Goal: Communication & Community: Answer question/provide support

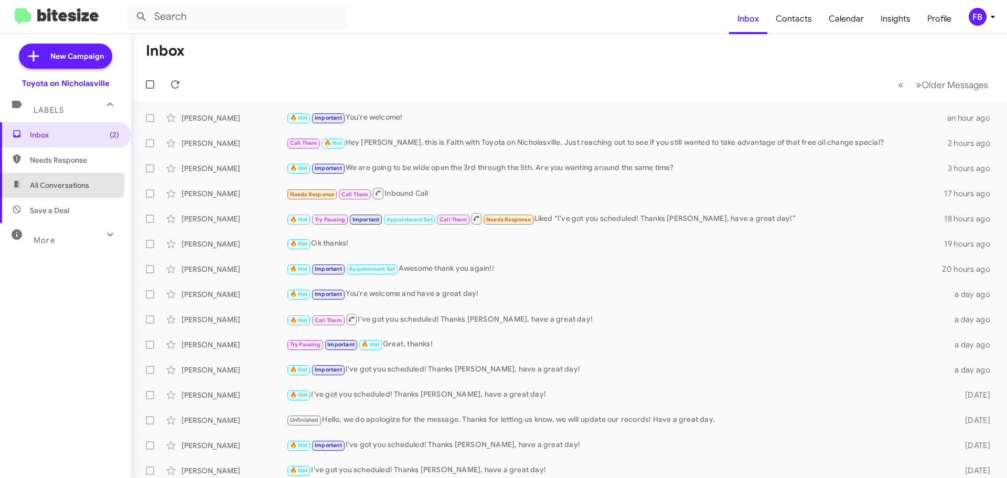
drag, startPoint x: 29, startPoint y: 180, endPoint x: 107, endPoint y: 180, distance: 78.7
click at [29, 180] on span "All Conversations" at bounding box center [65, 185] width 131 height 25
type input "in:all-conversations"
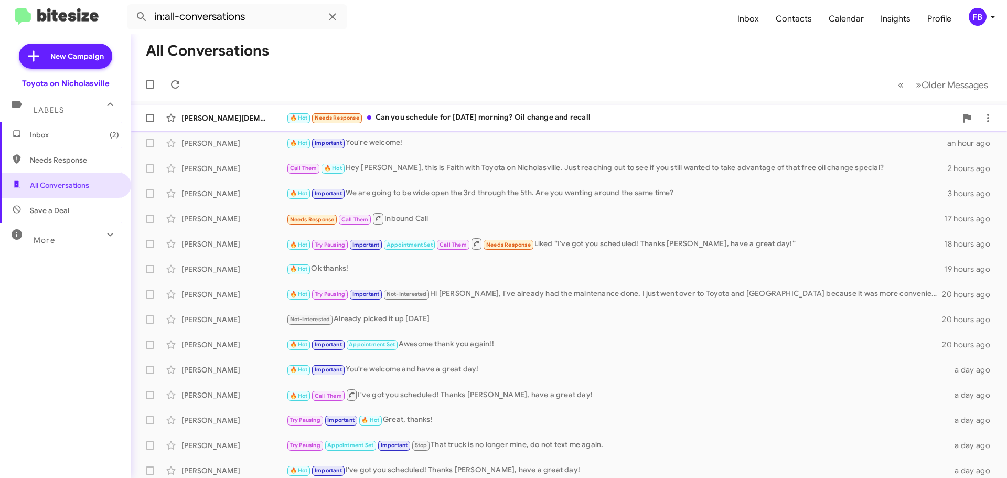
click at [493, 113] on div "🔥 Hot Needs Response Can you schedule for [DATE] morning? Oil change and recall" at bounding box center [621, 118] width 670 height 12
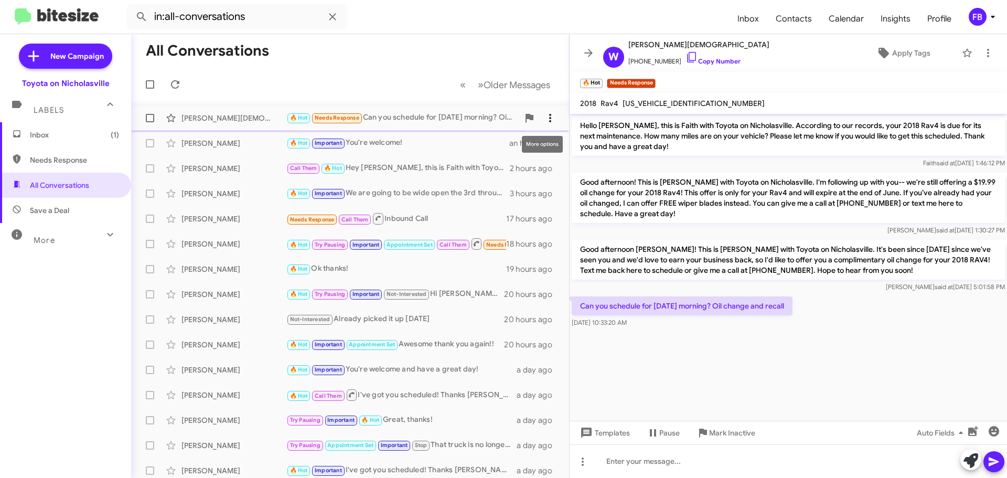
click at [544, 113] on icon at bounding box center [550, 118] width 13 height 13
click at [490, 142] on span "Mark as unread" at bounding box center [463, 145] width 53 height 25
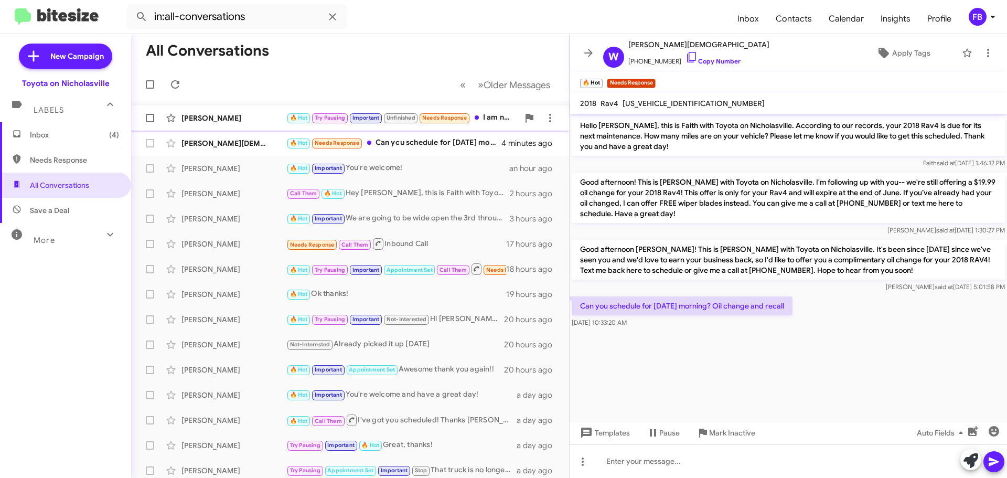
click at [225, 115] on div "[PERSON_NAME]" at bounding box center [233, 118] width 105 height 10
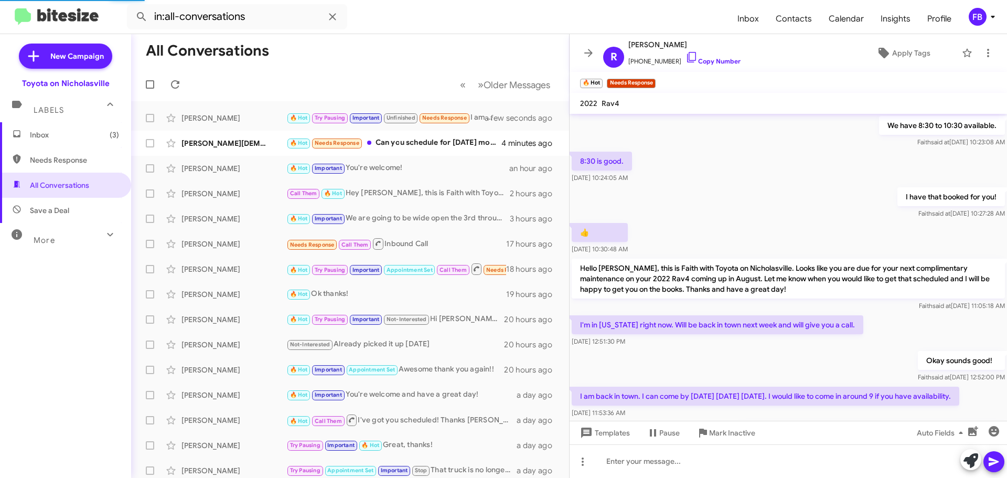
scroll to position [585, 0]
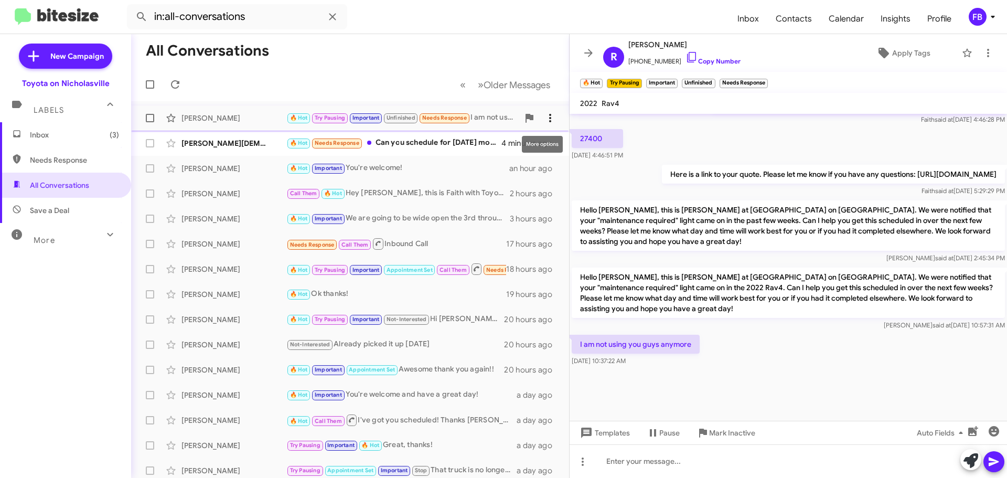
click at [544, 120] on icon at bounding box center [550, 118] width 13 height 13
click at [490, 144] on span "Mark as unread" at bounding box center [463, 145] width 53 height 25
click at [77, 139] on span "Inbox (4)" at bounding box center [74, 135] width 89 height 10
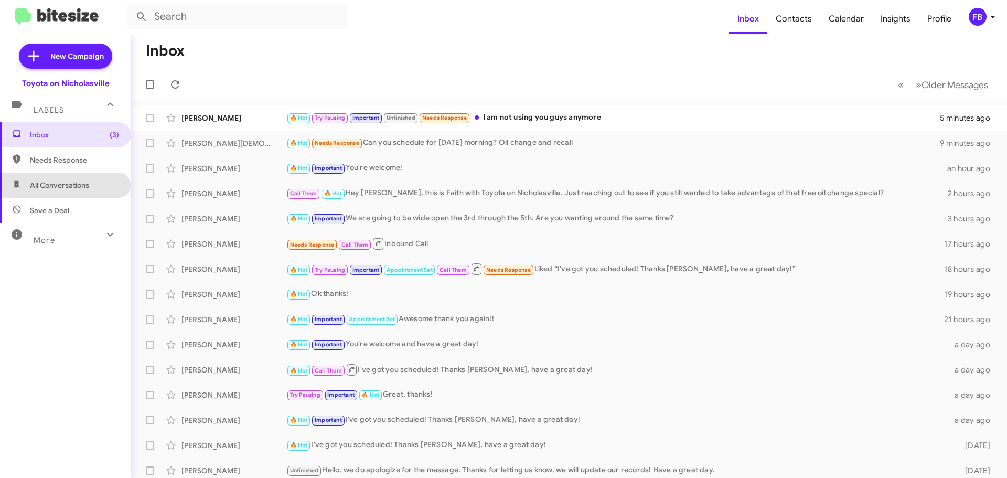
click at [65, 186] on span "All Conversations" at bounding box center [59, 185] width 59 height 10
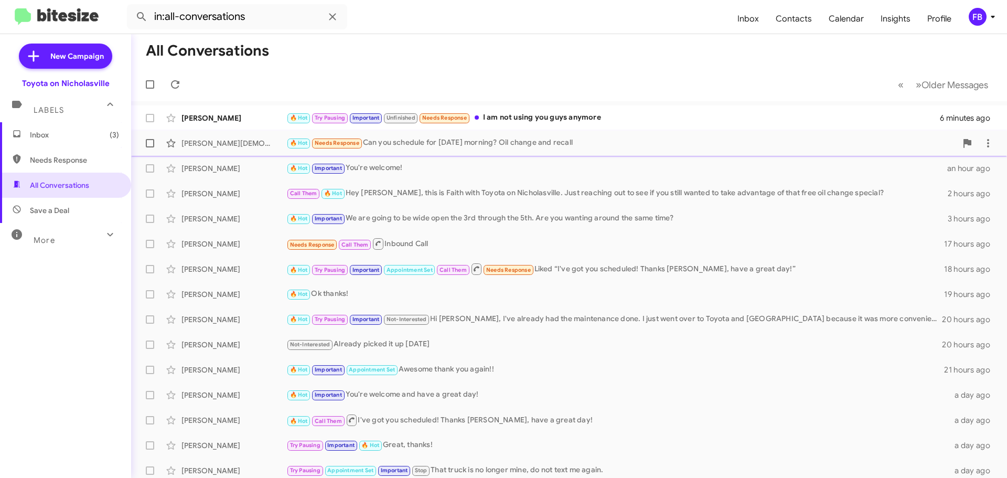
click at [481, 148] on div "🔥 Hot Needs Response Can you schedule for [DATE] morning? Oil change and recall" at bounding box center [621, 143] width 670 height 12
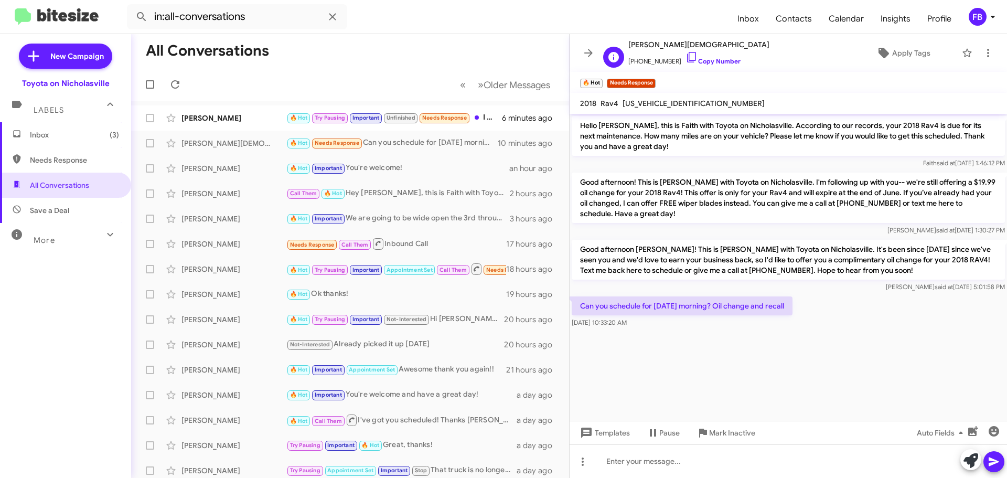
click at [645, 40] on span "[PERSON_NAME][DEMOGRAPHIC_DATA]" at bounding box center [698, 44] width 141 height 13
copy span "[PERSON_NAME][DEMOGRAPHIC_DATA]"
drag, startPoint x: 186, startPoint y: 14, endPoint x: -45, endPoint y: 9, distance: 231.3
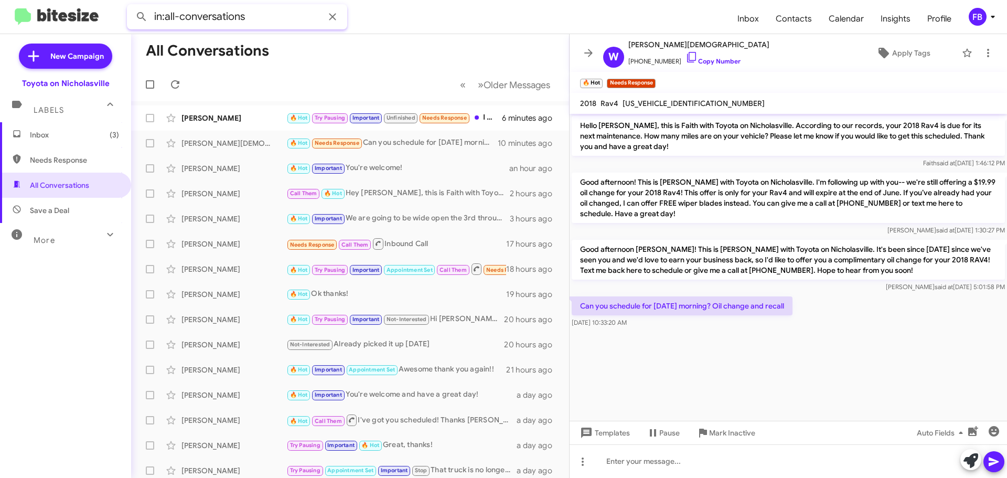
click at [0, 9] on html "in:all-conversations Inbox Contacts Calendar Insights Profile FB New Campaign T…" at bounding box center [503, 239] width 1007 height 478
paste input "[PERSON_NAME][DEMOGRAPHIC_DATA]"
click at [131, 6] on button at bounding box center [141, 16] width 21 height 21
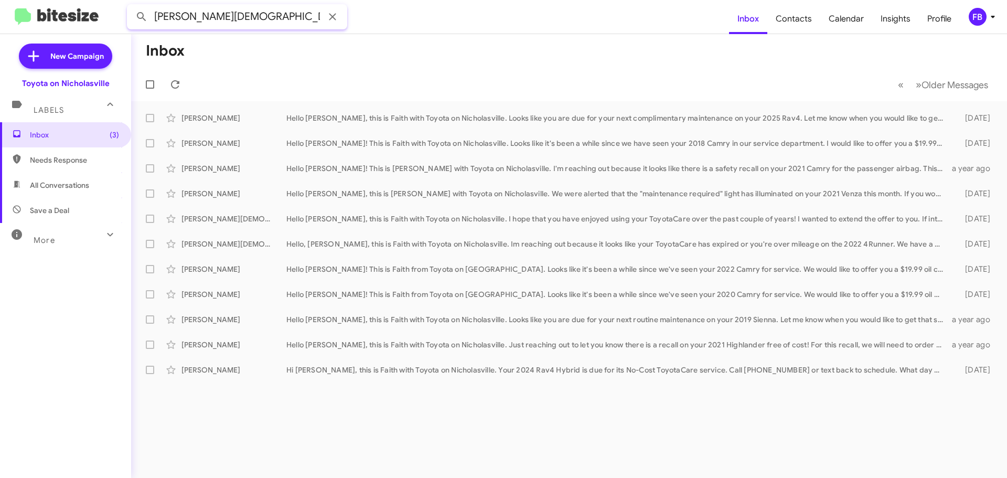
drag, startPoint x: 215, startPoint y: 16, endPoint x: 191, endPoint y: 18, distance: 23.7
click at [191, 18] on input "[PERSON_NAME][DEMOGRAPHIC_DATA]" at bounding box center [237, 16] width 220 height 25
click at [131, 6] on button at bounding box center [141, 16] width 21 height 21
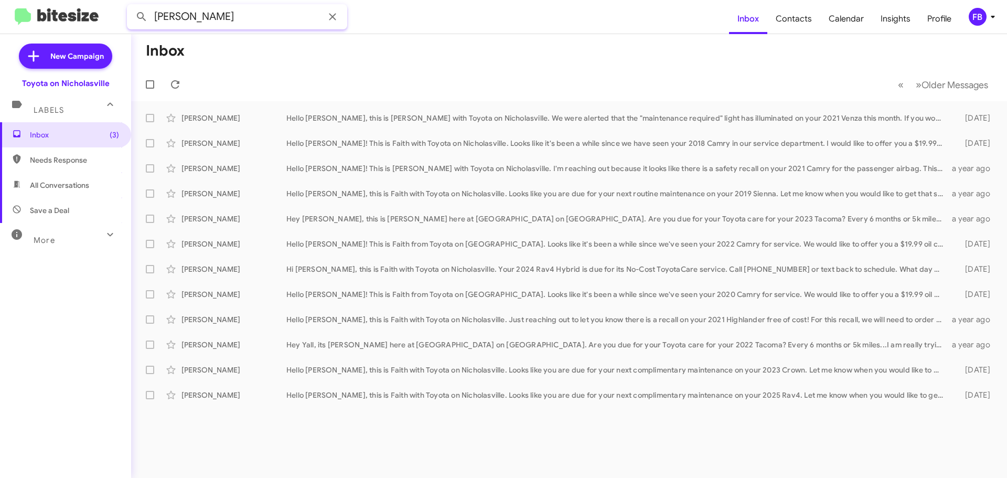
type input "[PERSON_NAME]"
click at [131, 6] on button at bounding box center [141, 16] width 21 height 21
click at [88, 136] on span "Inbox (3)" at bounding box center [74, 135] width 89 height 10
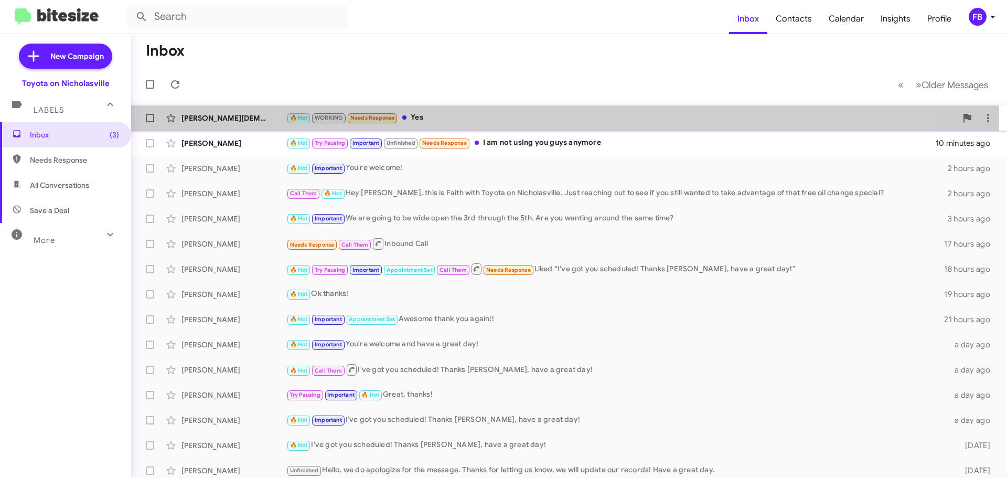
click at [435, 121] on div "🔥 Hot WORKING Needs Response Yes" at bounding box center [621, 118] width 670 height 12
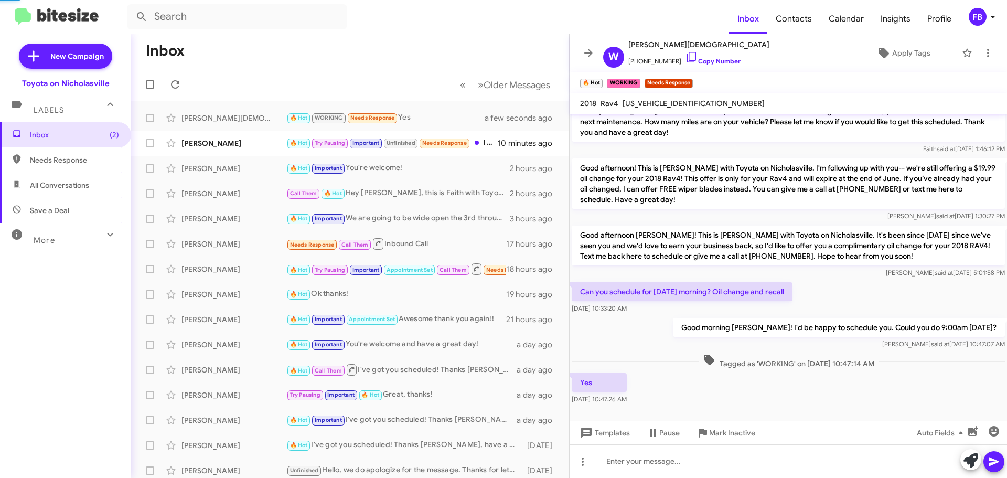
scroll to position [18, 0]
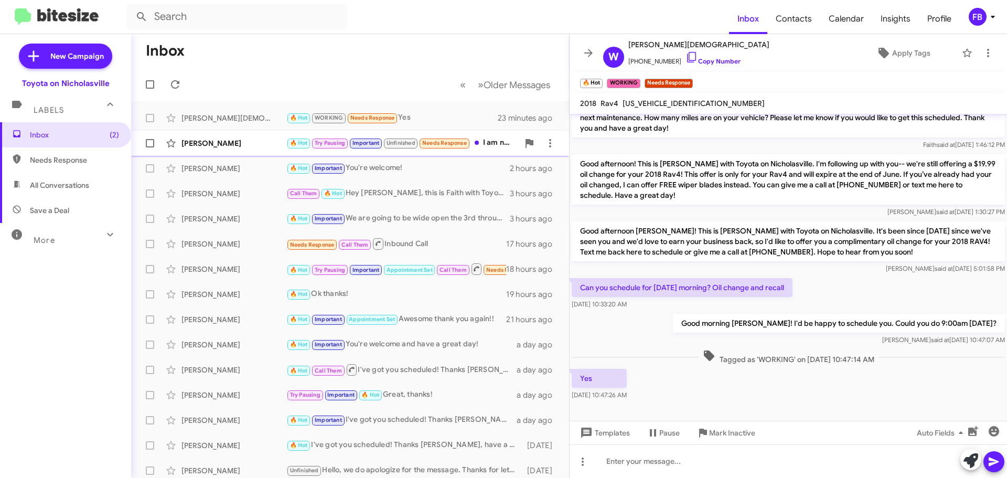
click at [210, 141] on div "[PERSON_NAME]" at bounding box center [233, 143] width 105 height 10
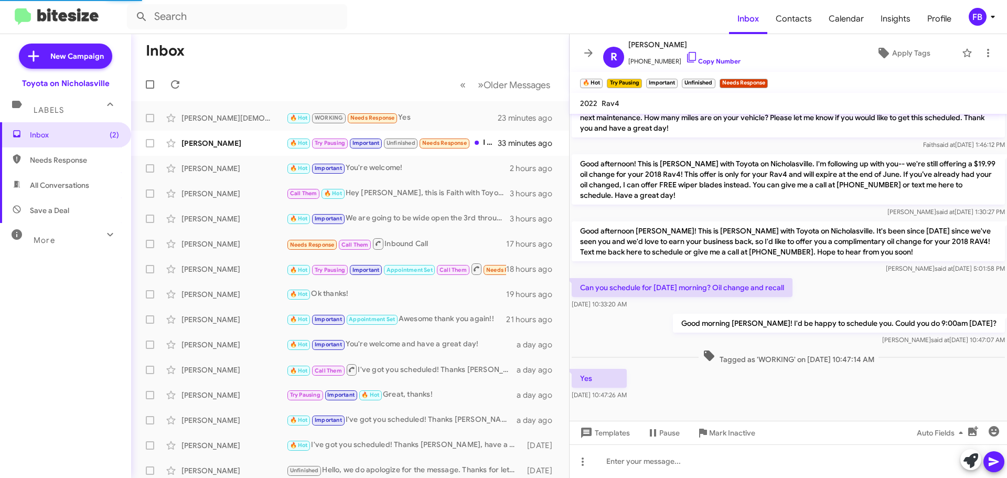
scroll to position [585, 0]
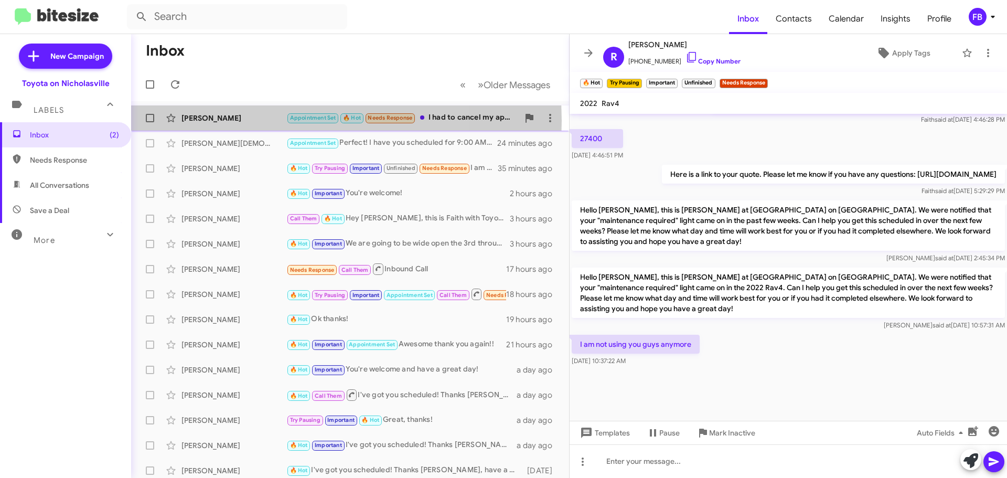
click at [249, 121] on div "[PERSON_NAME]" at bounding box center [233, 118] width 105 height 10
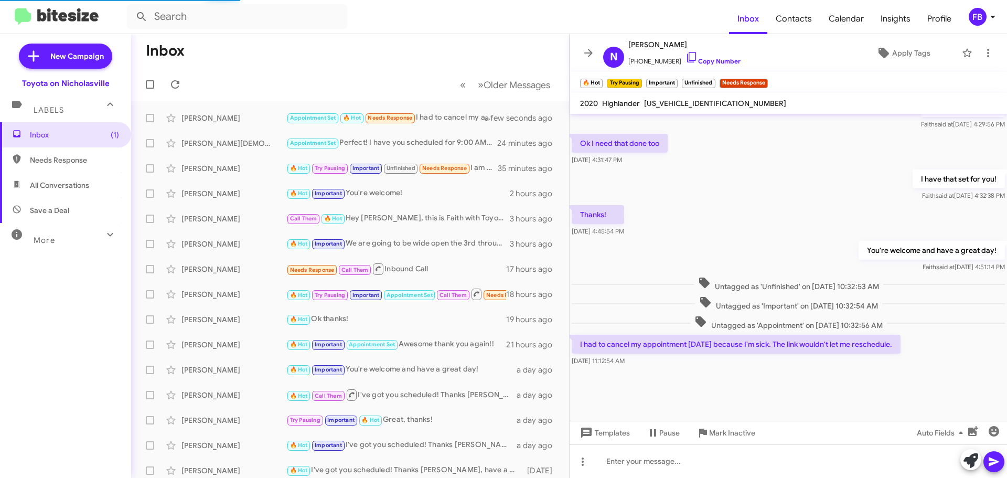
scroll to position [494, 0]
click at [680, 104] on span "[US_VEHICLE_IDENTIFICATION_NUMBER]" at bounding box center [715, 103] width 142 height 9
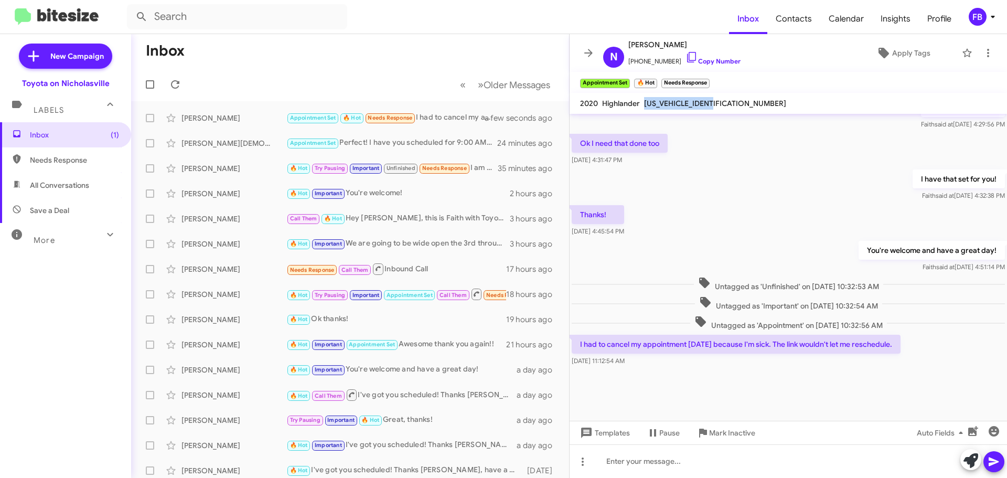
click at [681, 104] on span "[US_VEHICLE_IDENTIFICATION_NUMBER]" at bounding box center [715, 103] width 142 height 9
copy span "[US_VEHICLE_IDENTIFICATION_NUMBER]"
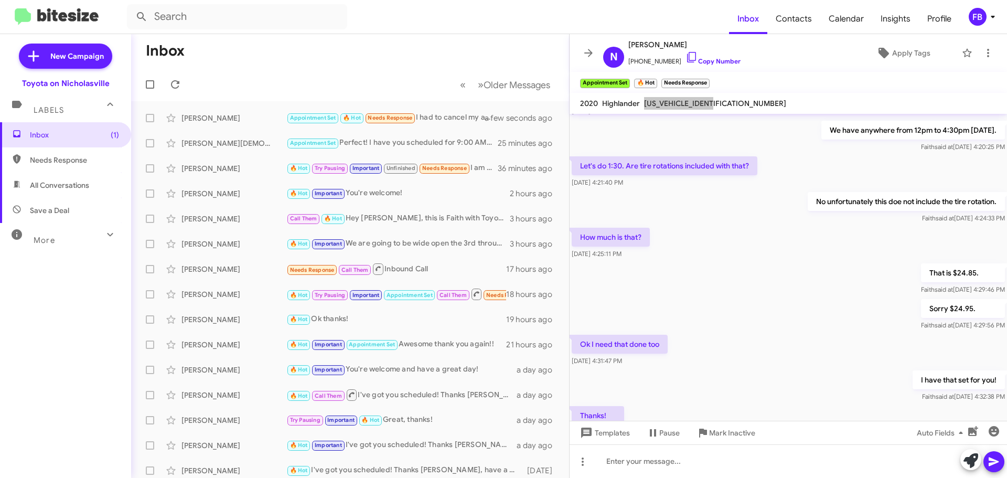
scroll to position [2077, 0]
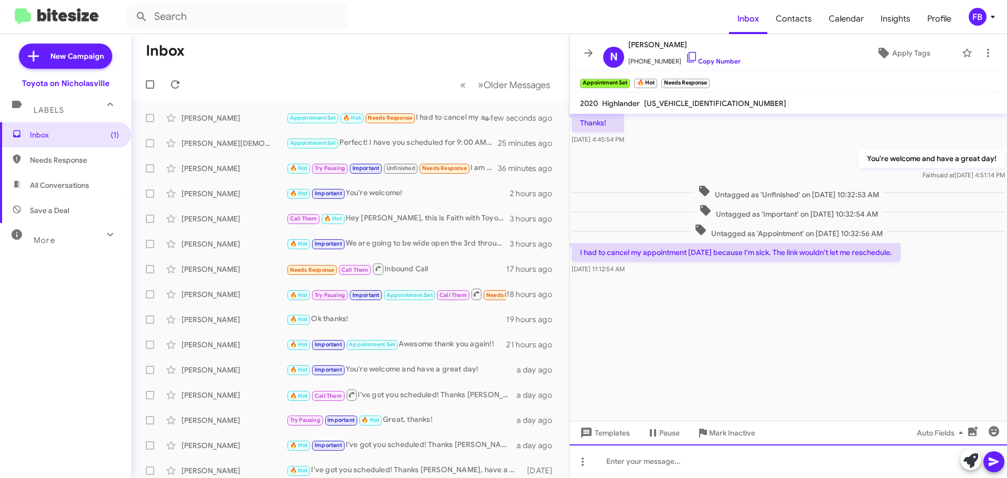
click at [670, 456] on div at bounding box center [787, 461] width 437 height 34
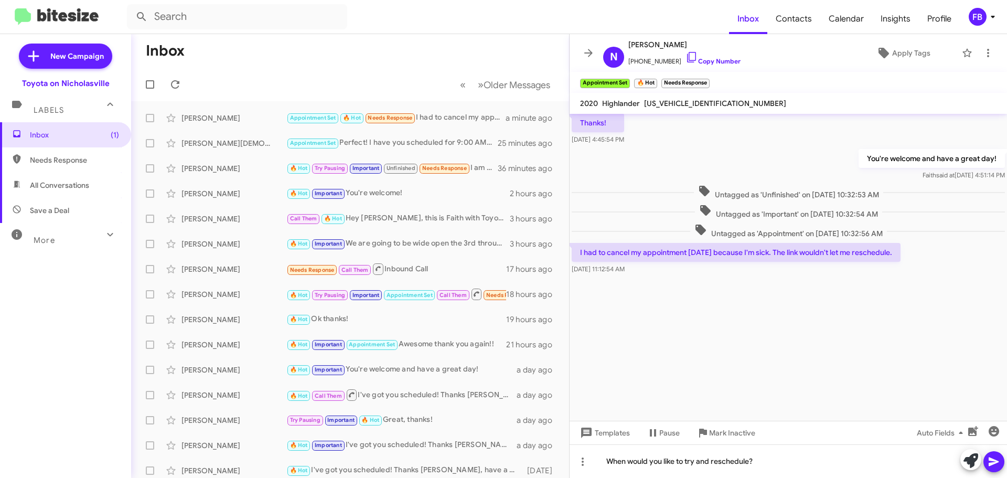
click at [992, 463] on icon at bounding box center [993, 461] width 10 height 9
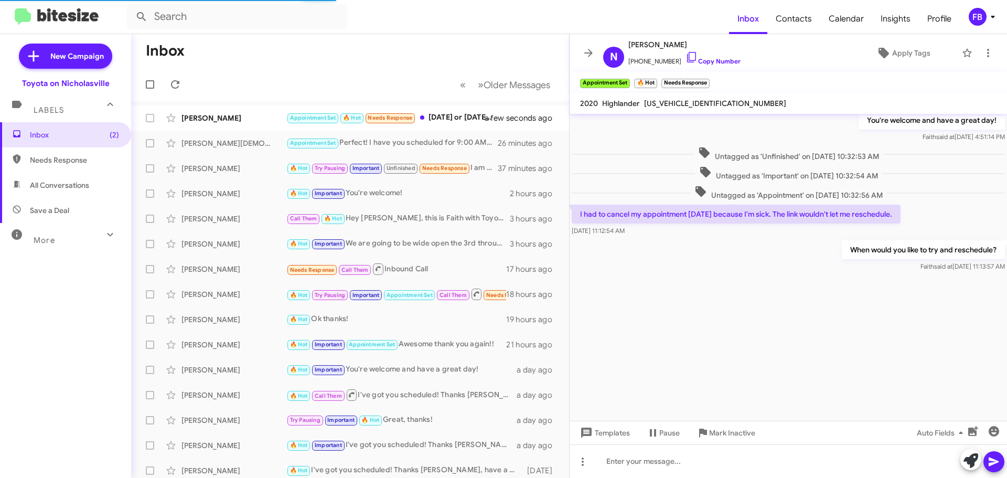
scroll to position [442, 0]
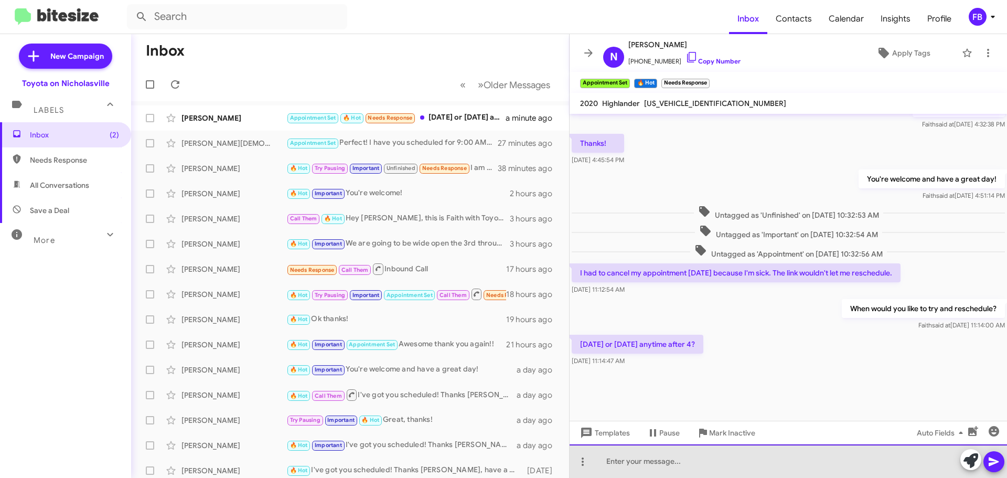
click at [626, 467] on div at bounding box center [787, 461] width 437 height 34
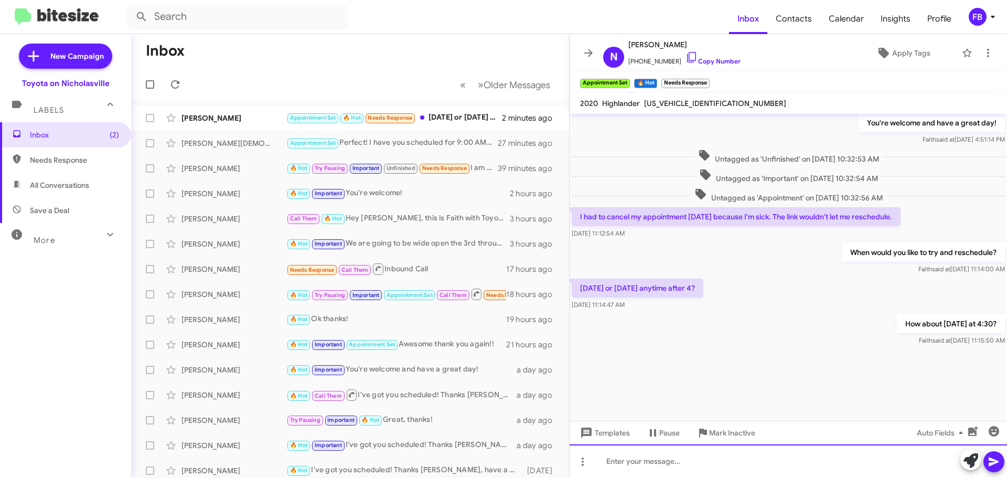
scroll to position [1499, 0]
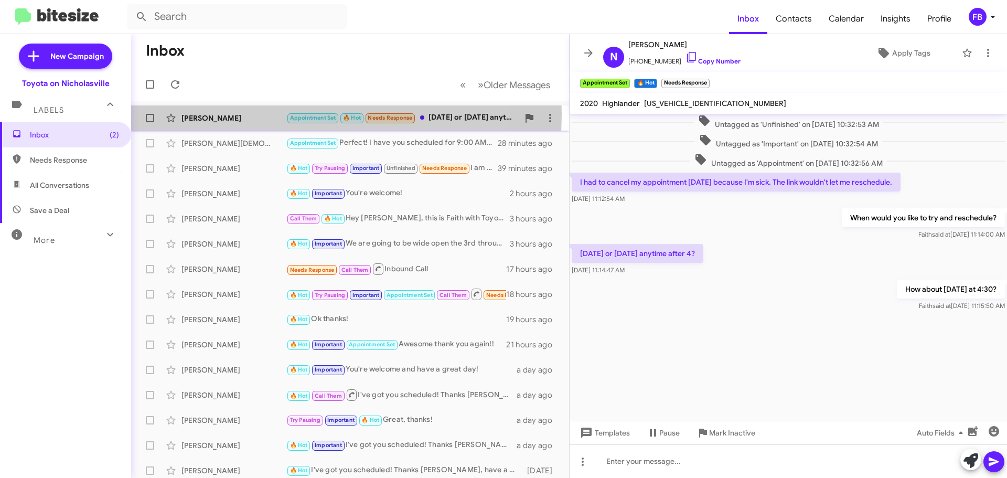
click at [202, 114] on div "[PERSON_NAME]" at bounding box center [233, 118] width 105 height 10
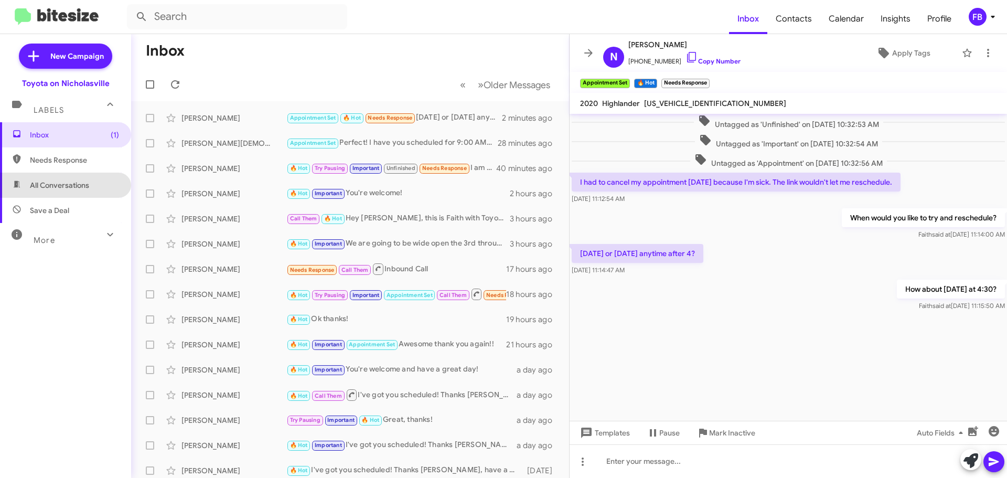
click at [76, 177] on span "All Conversations" at bounding box center [65, 185] width 131 height 25
type input "in:all-conversations"
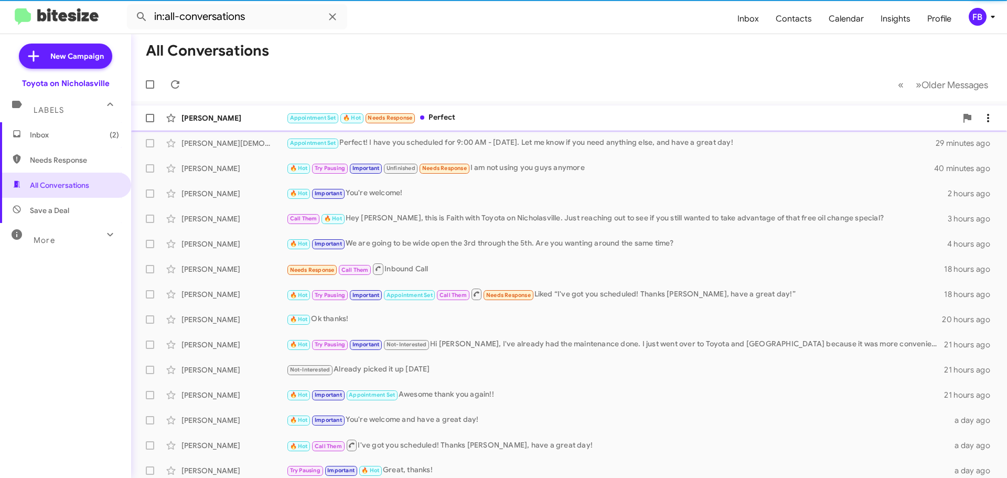
click at [542, 120] on div "Appointment Set 🔥 Hot Needs Response Perfect" at bounding box center [621, 118] width 670 height 12
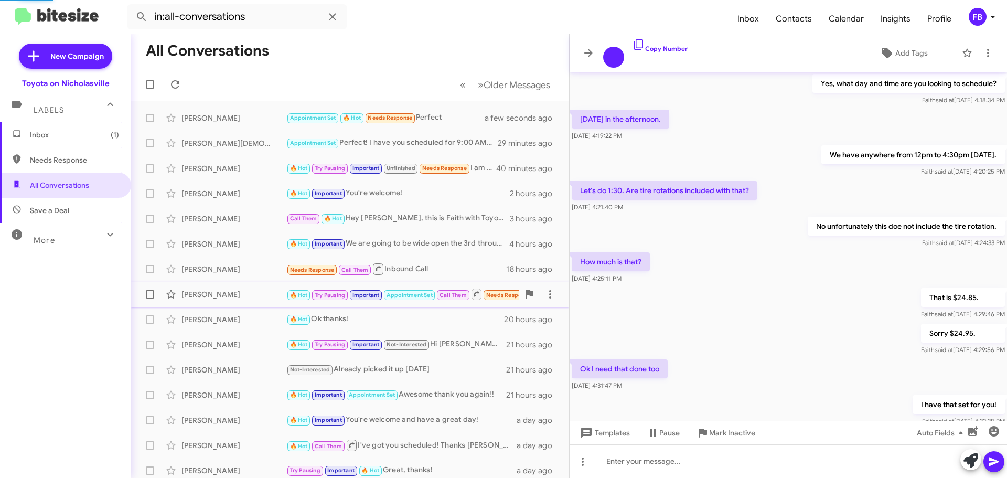
scroll to position [368, 0]
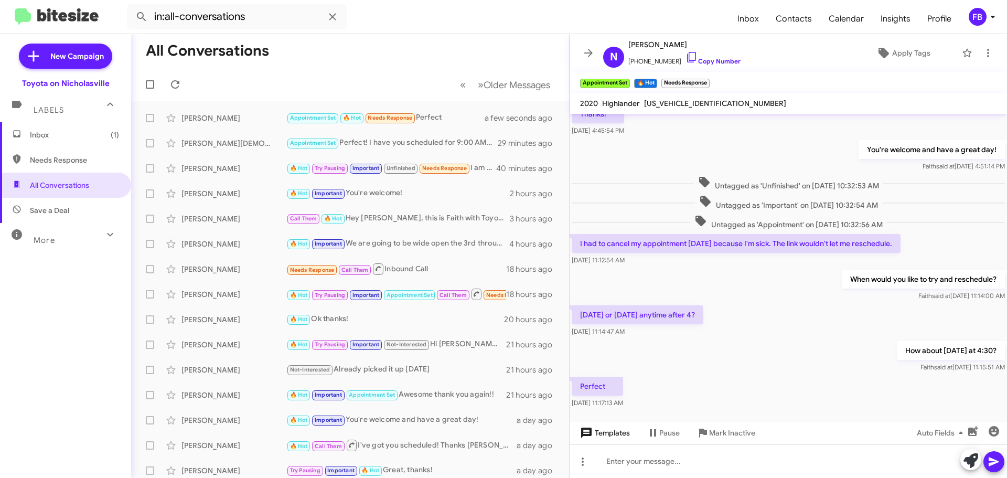
click at [603, 434] on span "Templates" at bounding box center [604, 432] width 52 height 19
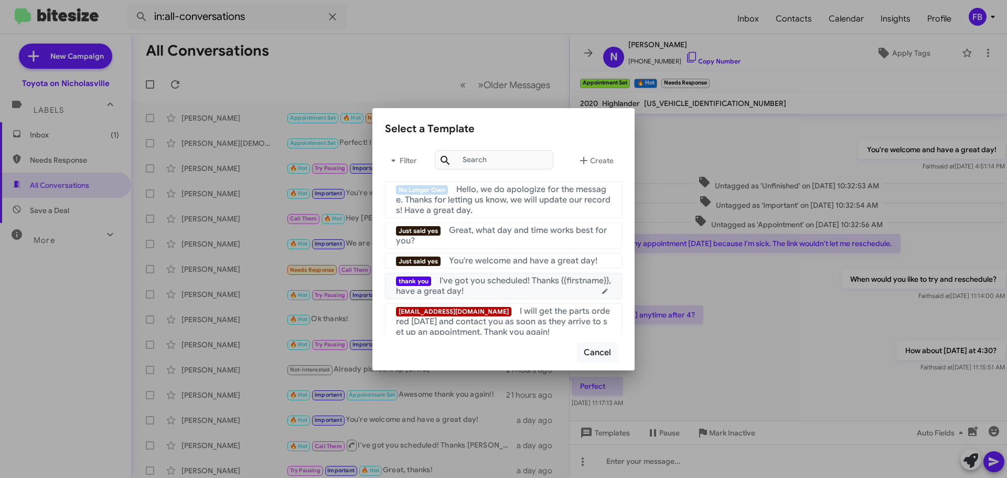
click at [550, 281] on span "I've got you scheduled! Thanks {{firstname}}, have a great day!" at bounding box center [503, 285] width 215 height 21
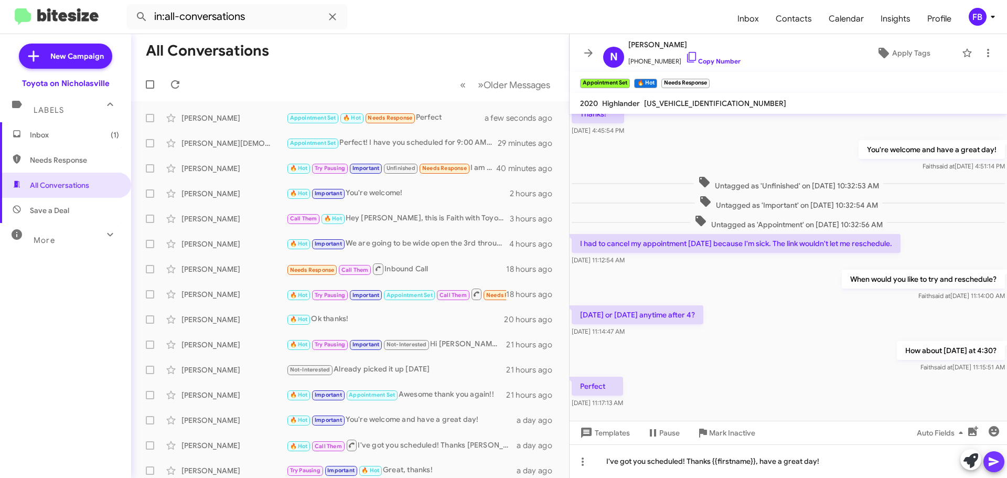
click at [998, 458] on icon at bounding box center [993, 461] width 13 height 13
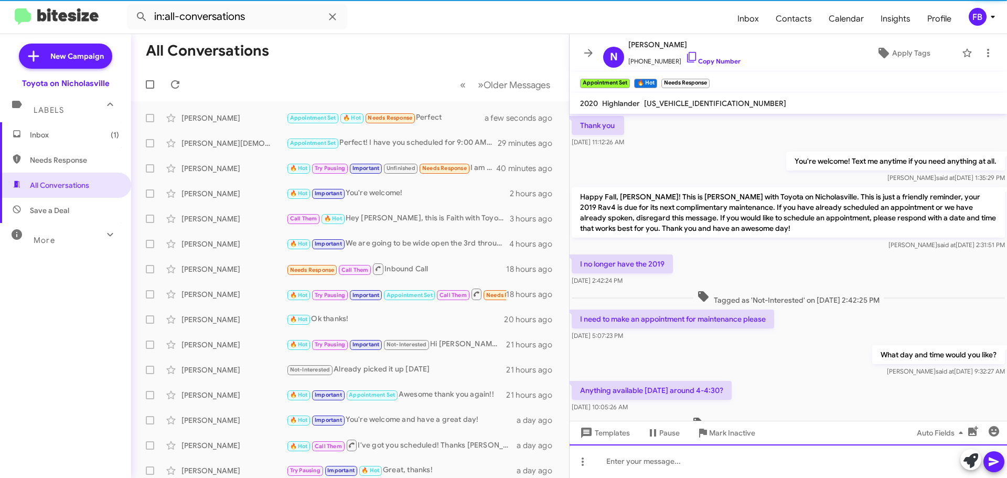
scroll to position [52, 0]
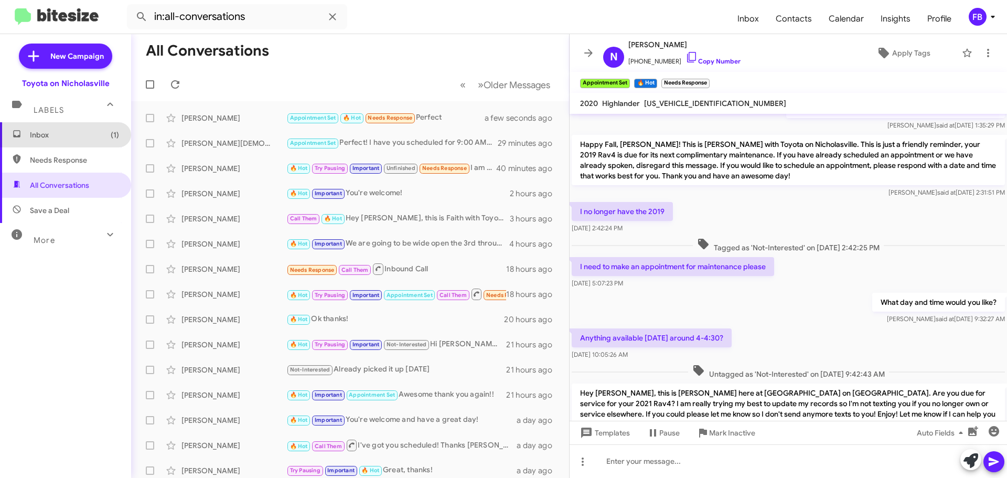
click at [67, 135] on span "Inbox (1)" at bounding box center [74, 135] width 89 height 10
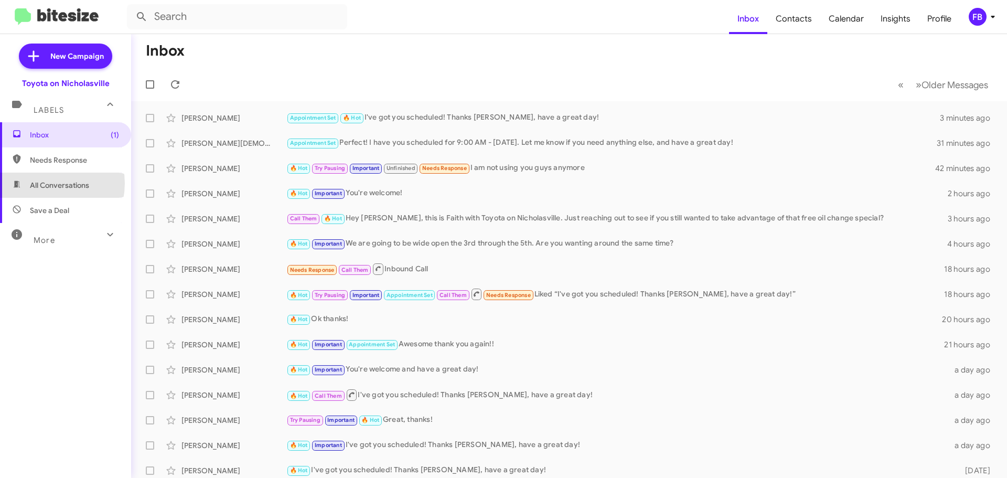
drag, startPoint x: 42, startPoint y: 183, endPoint x: 50, endPoint y: 183, distance: 8.4
click at [44, 183] on span "All Conversations" at bounding box center [59, 185] width 59 height 10
type input "in:all-conversations"
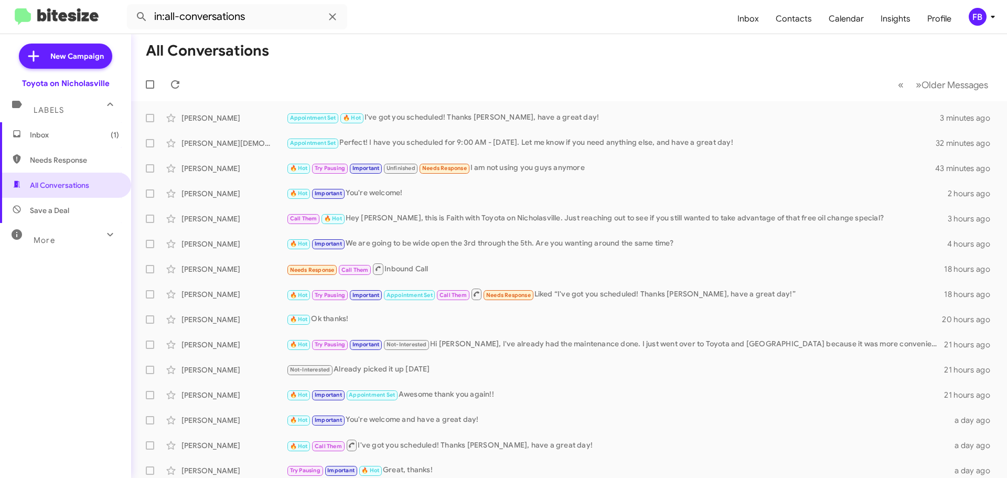
click at [86, 137] on span "Inbox (1)" at bounding box center [74, 135] width 89 height 10
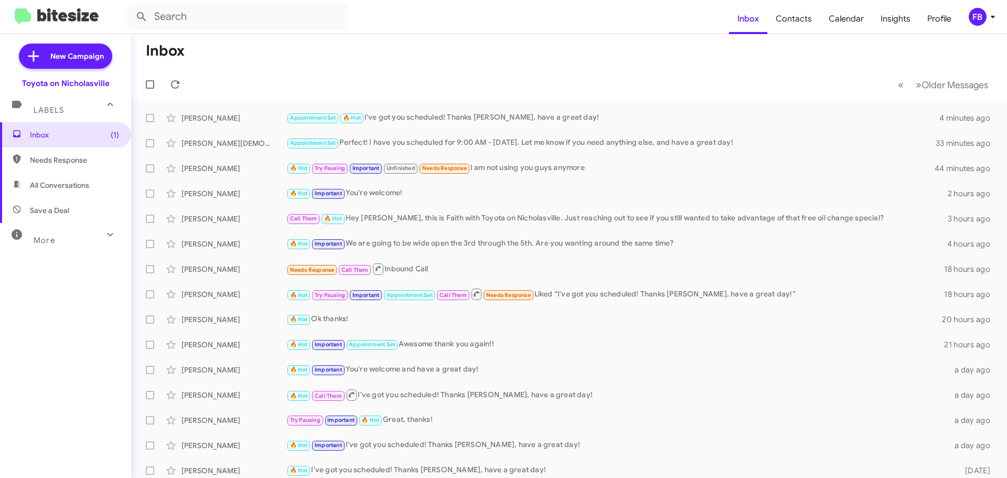
click at [66, 185] on span "All Conversations" at bounding box center [59, 185] width 59 height 10
type input "in:all-conversations"
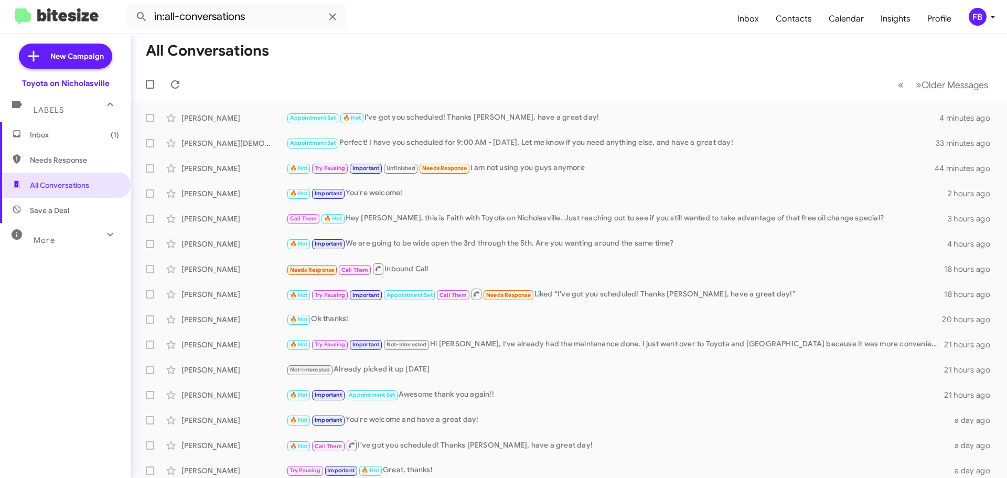
click at [53, 137] on span "Inbox (1)" at bounding box center [74, 135] width 89 height 10
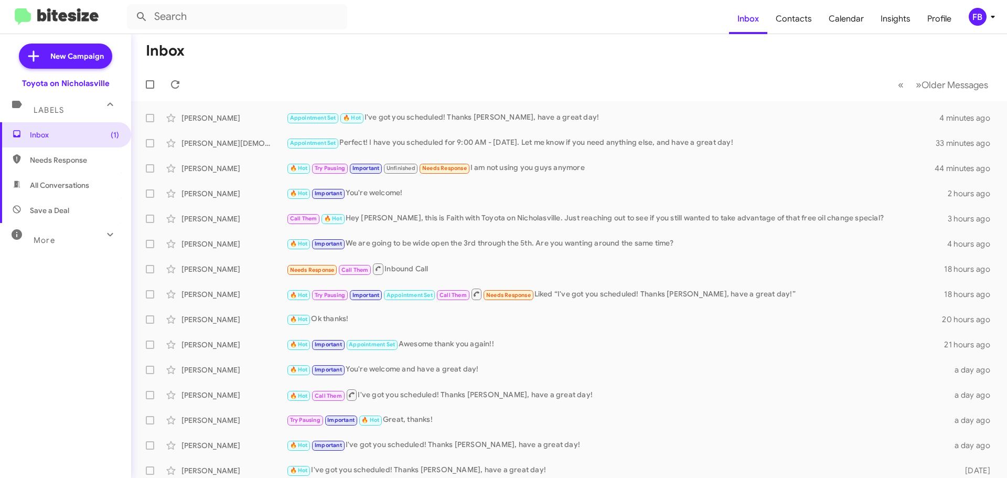
click at [55, 184] on span "All Conversations" at bounding box center [59, 185] width 59 height 10
type input "in:all-conversations"
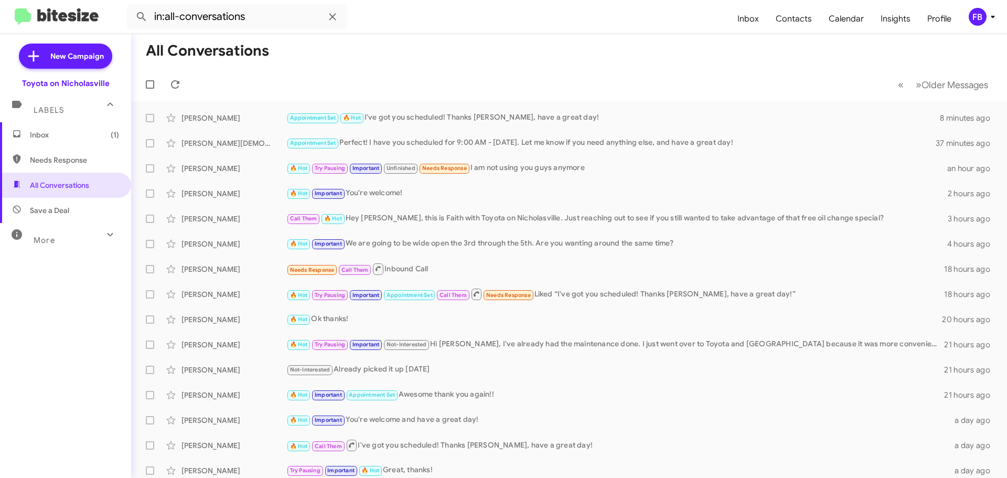
click at [47, 131] on span "Inbox (1)" at bounding box center [74, 135] width 89 height 10
